Goal: Task Accomplishment & Management: Manage account settings

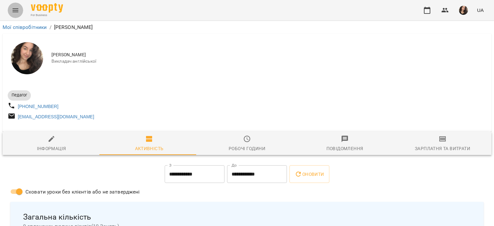
click at [15, 14] on button "Menu" at bounding box center [15, 10] width 15 height 15
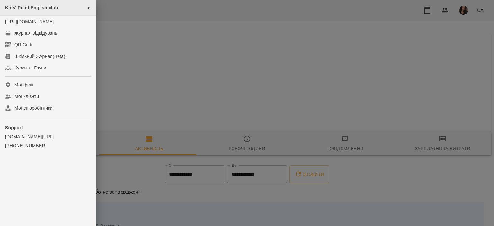
click at [32, 10] on div "Kids' Point English club ►" at bounding box center [48, 8] width 96 height 16
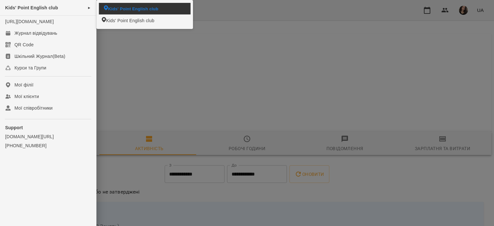
click at [125, 4] on li "Kids' Point English club" at bounding box center [145, 8] width 92 height 11
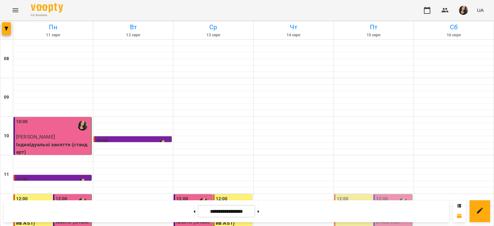
scroll to position [83, 0]
click at [259, 214] on button at bounding box center [259, 211] width 2 height 14
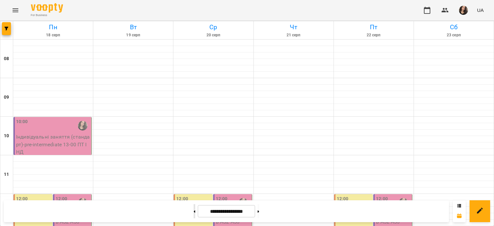
click at [194, 213] on button at bounding box center [195, 211] width 2 height 14
type input "**********"
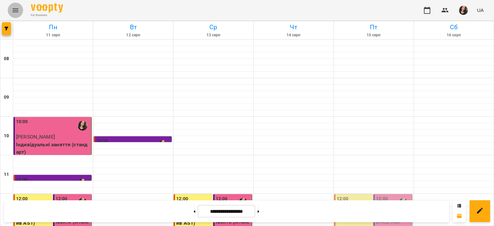
click at [10, 6] on button "Menu" at bounding box center [15, 10] width 15 height 15
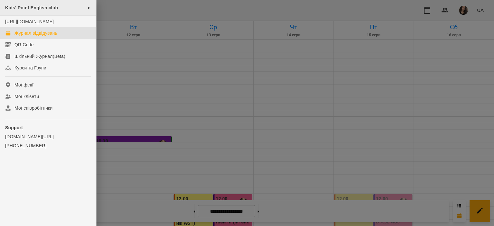
click at [33, 5] on div "Kids' Point English club ►" at bounding box center [48, 8] width 96 height 16
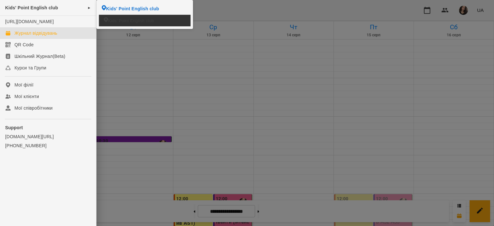
click at [121, 19] on span "Kids' Point English club" at bounding box center [131, 20] width 46 height 6
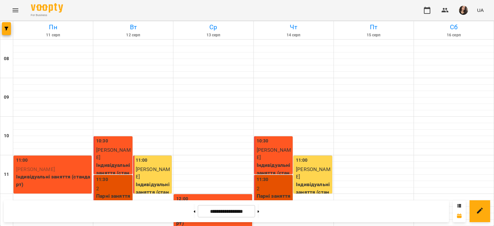
scroll to position [293, 0]
click at [465, 10] on img "button" at bounding box center [463, 10] width 9 height 9
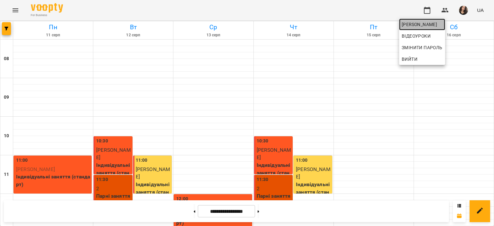
click at [431, 27] on span "[PERSON_NAME]" at bounding box center [422, 25] width 41 height 8
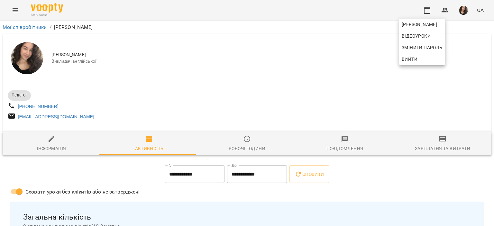
click at [342, 32] on div at bounding box center [247, 113] width 494 height 226
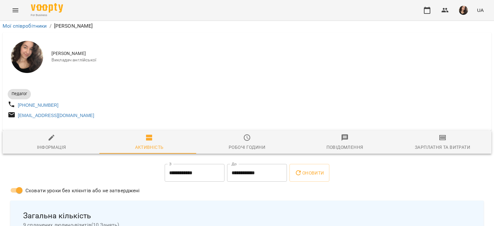
scroll to position [224, 0]
click at [17, 7] on icon "Menu" at bounding box center [16, 10] width 8 height 8
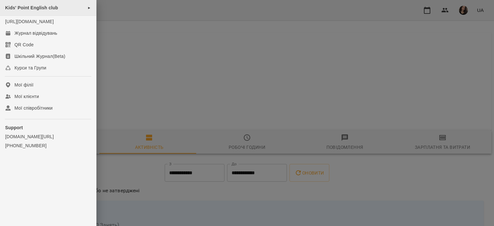
click at [32, 5] on span "Kids' Point English club" at bounding box center [31, 7] width 53 height 5
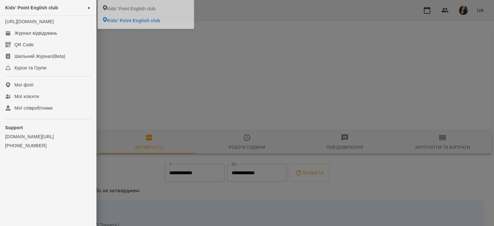
click at [227, 25] on div at bounding box center [247, 113] width 494 height 226
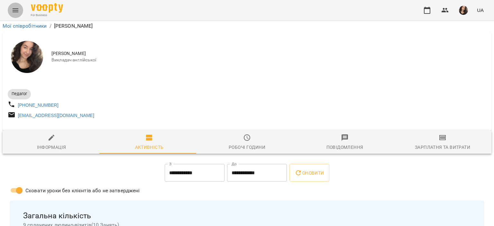
click at [10, 7] on button "Menu" at bounding box center [15, 10] width 15 height 15
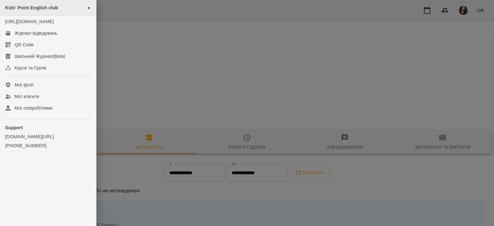
click at [26, 7] on span "Kids' Point English club" at bounding box center [31, 7] width 53 height 5
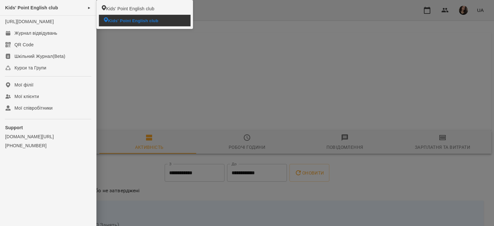
click at [115, 21] on span "Kids' Point English club" at bounding box center [133, 20] width 50 height 6
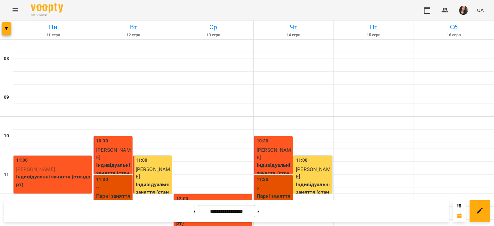
scroll to position [63, 0]
click at [14, 6] on button "Menu" at bounding box center [15, 10] width 15 height 15
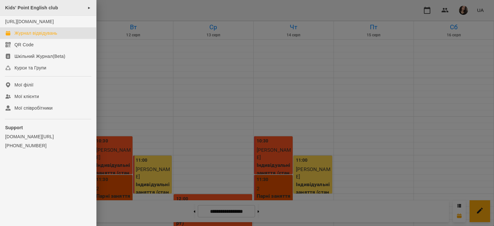
click at [38, 5] on span "Kids' Point English club" at bounding box center [31, 7] width 53 height 5
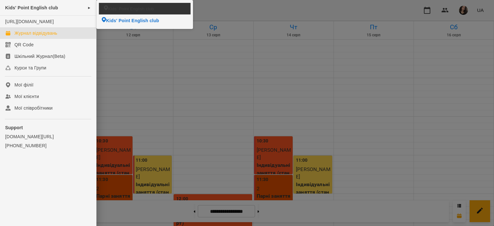
click at [122, 6] on span "Kids' Point English club" at bounding box center [131, 8] width 46 height 6
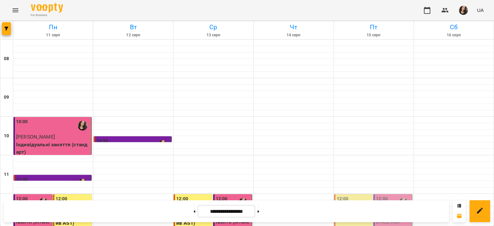
scroll to position [104, 0]
click at [259, 212] on button at bounding box center [259, 211] width 2 height 14
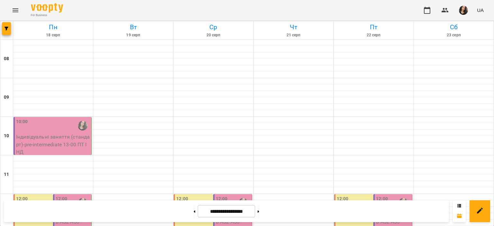
scroll to position [47, 0]
click at [194, 211] on button at bounding box center [195, 211] width 2 height 14
type input "**********"
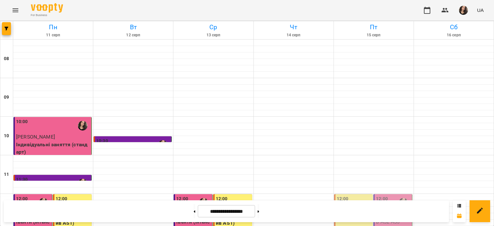
scroll to position [122, 0]
click at [13, 6] on icon "Menu" at bounding box center [16, 10] width 8 height 8
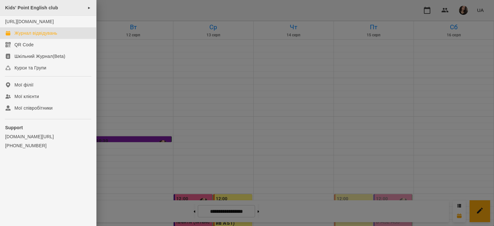
click at [28, 6] on span "Kids' Point English club" at bounding box center [31, 7] width 53 height 5
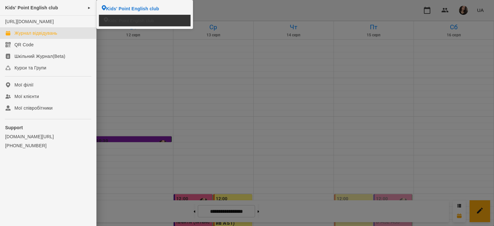
click at [119, 18] on span "Kids' Point English club" at bounding box center [131, 20] width 46 height 6
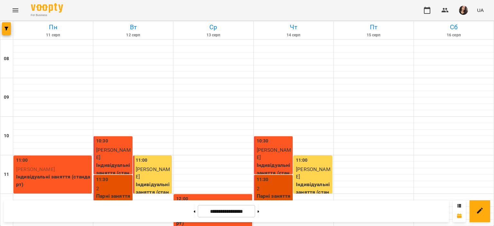
scroll to position [256, 0]
click at [259, 216] on button at bounding box center [259, 211] width 2 height 14
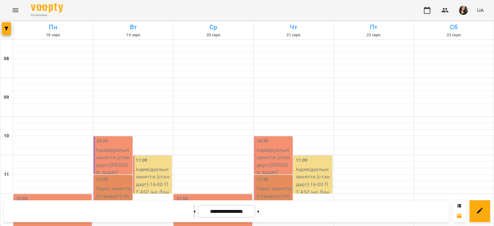
click at [194, 212] on button at bounding box center [195, 211] width 2 height 14
type input "**********"
